Goal: Task Accomplishment & Management: Use online tool/utility

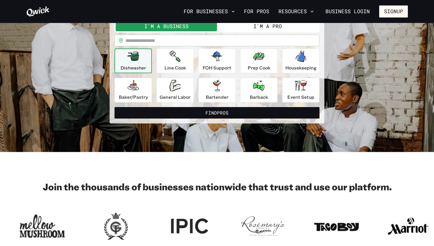
scroll to position [4, 0]
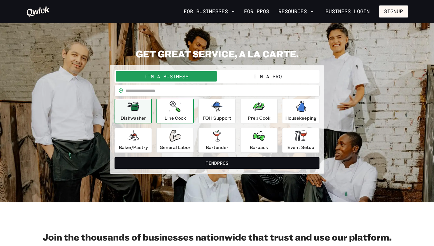
click at [175, 113] on div "Line Cook" at bounding box center [175, 111] width 22 height 21
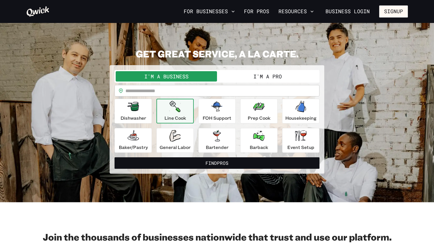
scroll to position [0, 0]
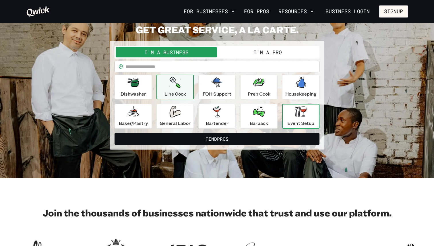
click at [304, 119] on div "Event Setup" at bounding box center [300, 116] width 27 height 21
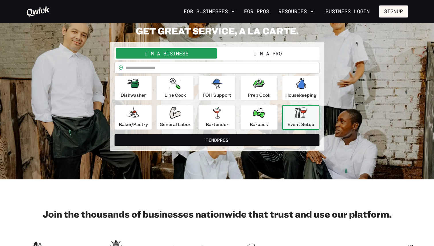
scroll to position [13, 0]
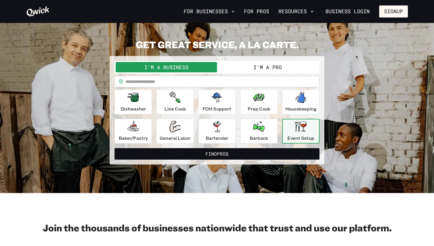
click at [184, 84] on input "text" at bounding box center [222, 81] width 194 height 11
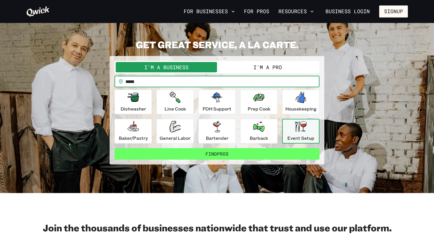
type input "*****"
click at [173, 156] on button "Find Pros" at bounding box center [216, 153] width 205 height 11
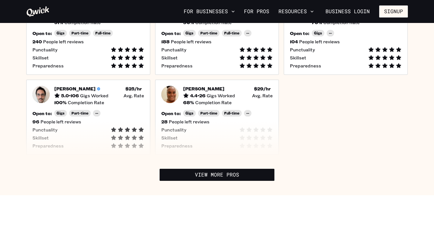
scroll to position [215, 0]
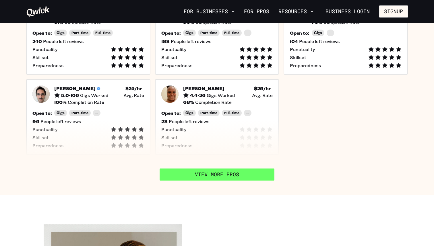
click at [178, 179] on link "View More Pros" at bounding box center [216, 174] width 115 height 12
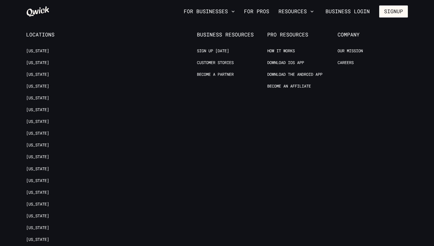
scroll to position [1335, 0]
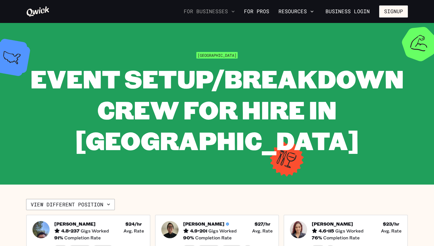
click at [218, 10] on button "For Businesses" at bounding box center [209, 12] width 56 height 10
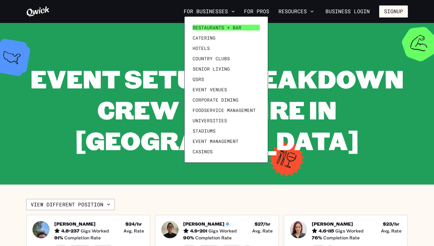
click at [206, 26] on span "Restaurants + Bar" at bounding box center [216, 28] width 49 height 6
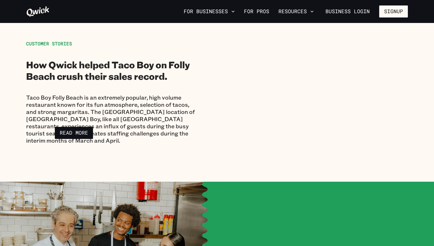
scroll to position [2367, 0]
